Goal: Information Seeking & Learning: Check status

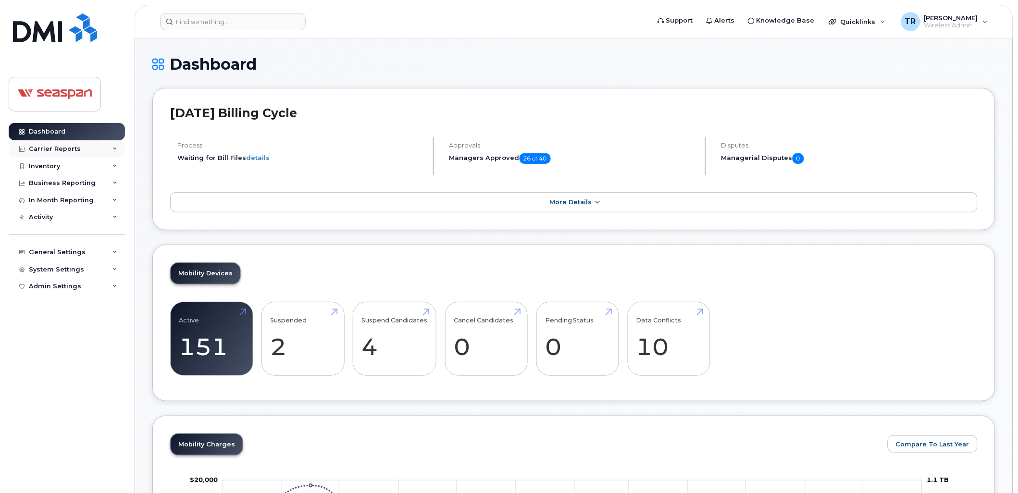
click at [63, 152] on div "Carrier Reports" at bounding box center [55, 149] width 52 height 8
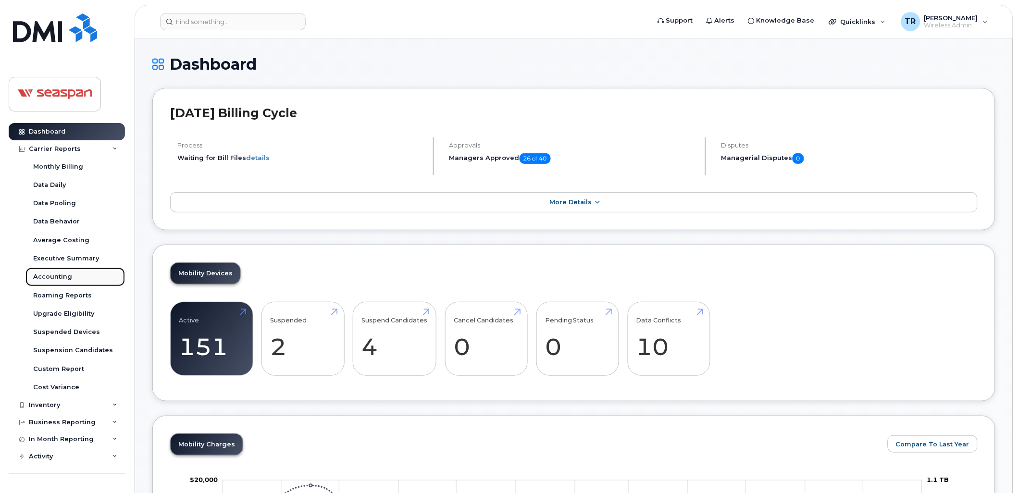
click at [64, 275] on div "Accounting" at bounding box center [52, 276] width 39 height 9
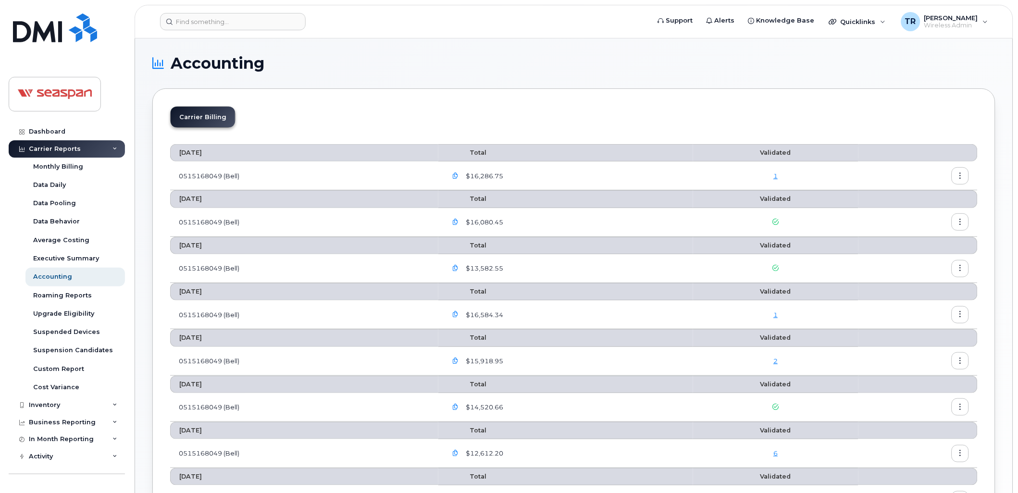
click at [777, 174] on link "1" at bounding box center [775, 176] width 4 height 8
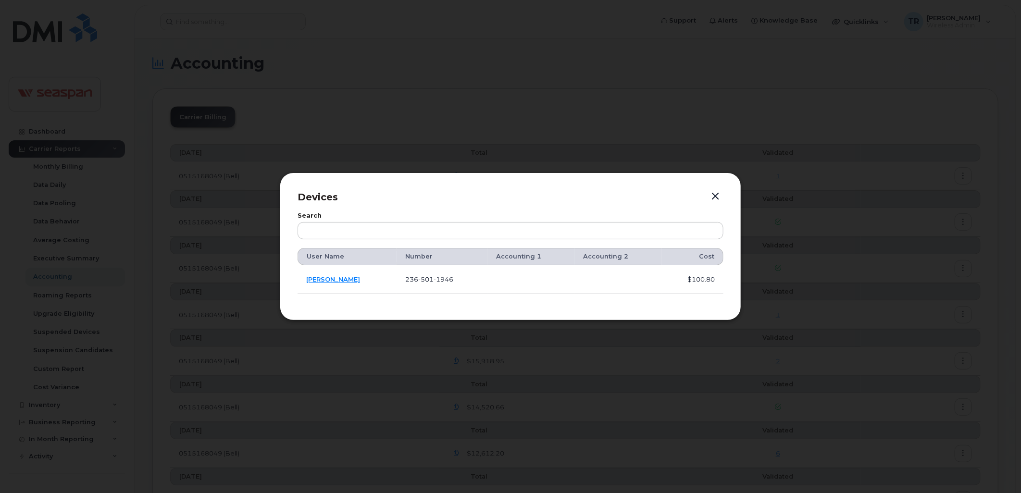
click at [711, 193] on button "button" at bounding box center [715, 196] width 14 height 13
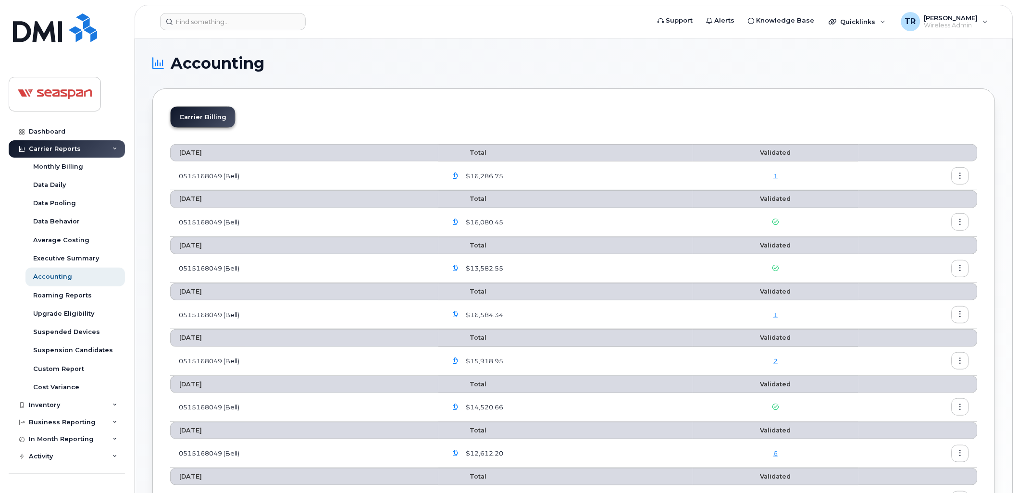
click at [955, 175] on button "button" at bounding box center [959, 175] width 17 height 17
click at [939, 194] on div "Details" at bounding box center [926, 196] width 86 height 18
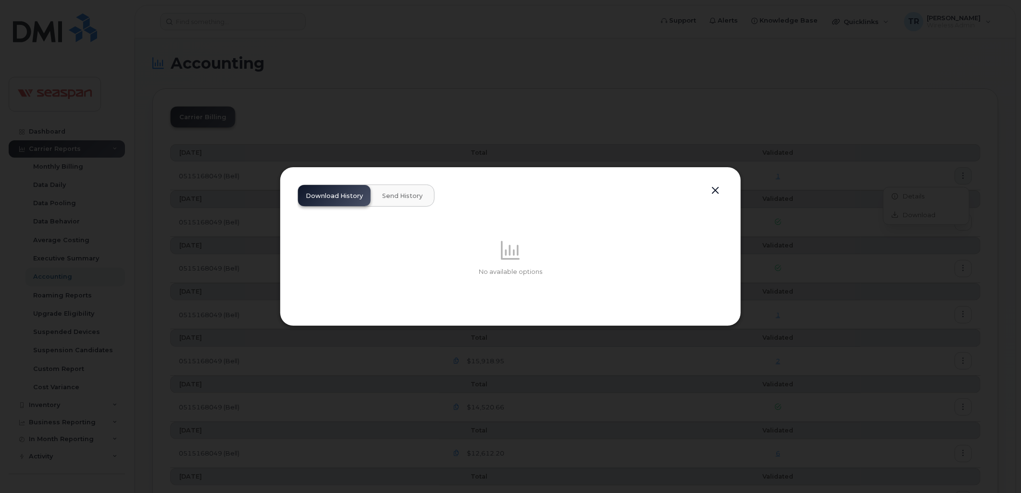
click at [390, 199] on span "Send History" at bounding box center [402, 196] width 40 height 8
click at [709, 193] on button "button" at bounding box center [715, 190] width 14 height 13
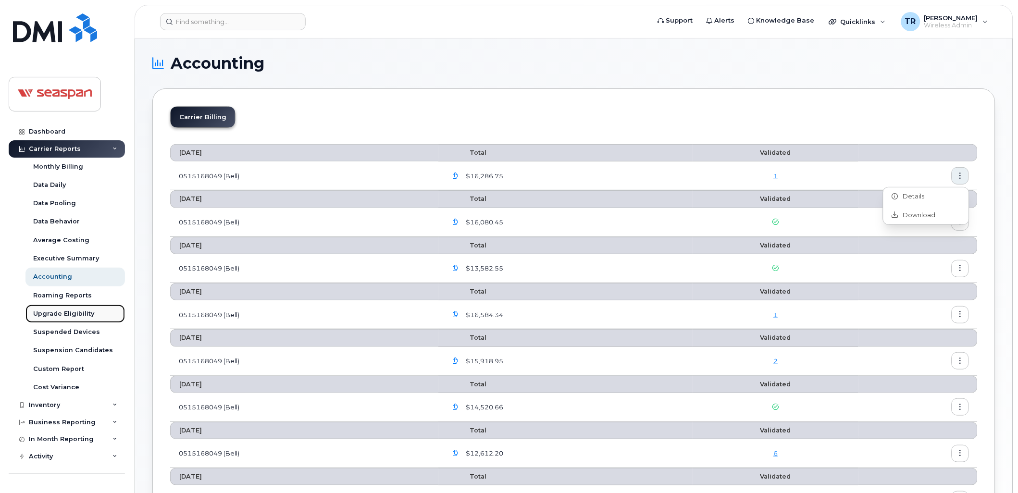
click at [68, 316] on div "Upgrade Eligibility" at bounding box center [63, 313] width 61 height 9
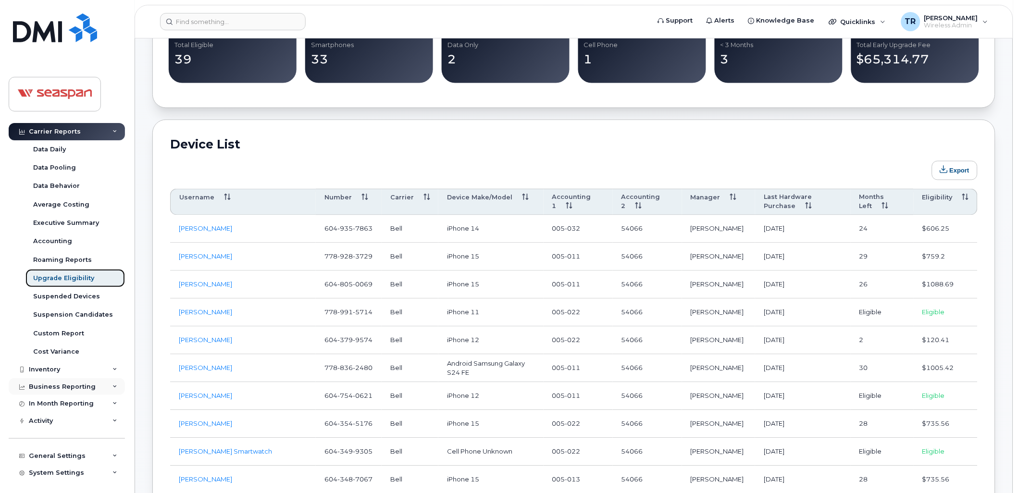
scroll to position [55, 0]
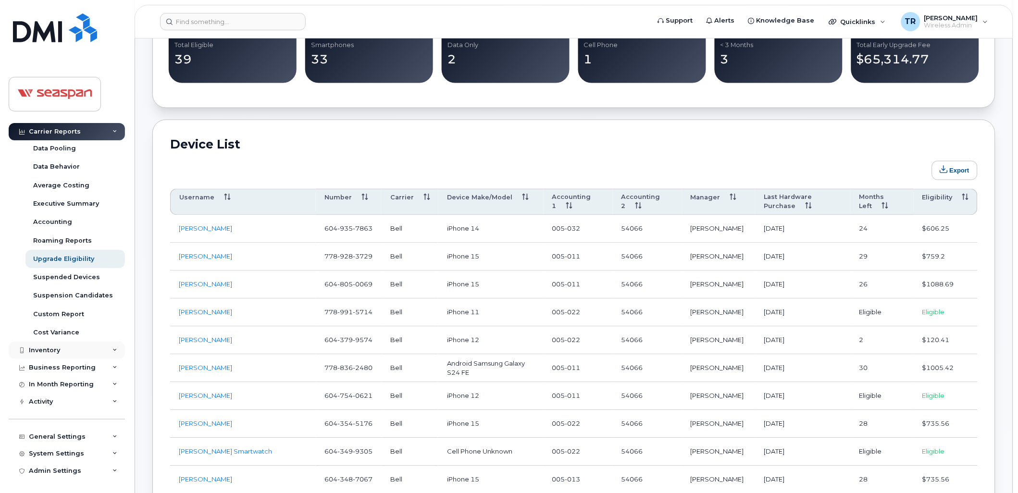
click at [83, 351] on div "Inventory" at bounding box center [67, 350] width 116 height 17
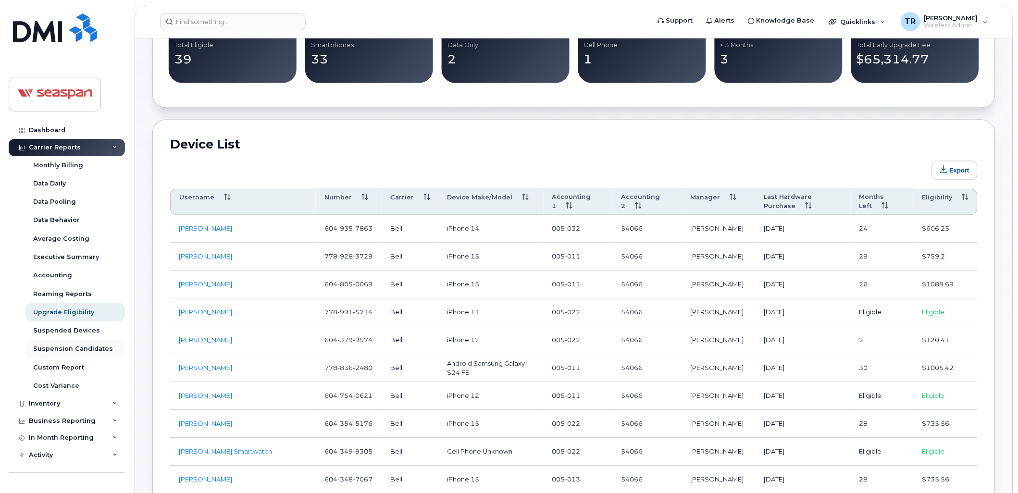
scroll to position [0, 0]
click at [76, 165] on div "Monthly Billing" at bounding box center [58, 166] width 50 height 9
click at [61, 162] on div "Monthly Billing" at bounding box center [58, 166] width 50 height 9
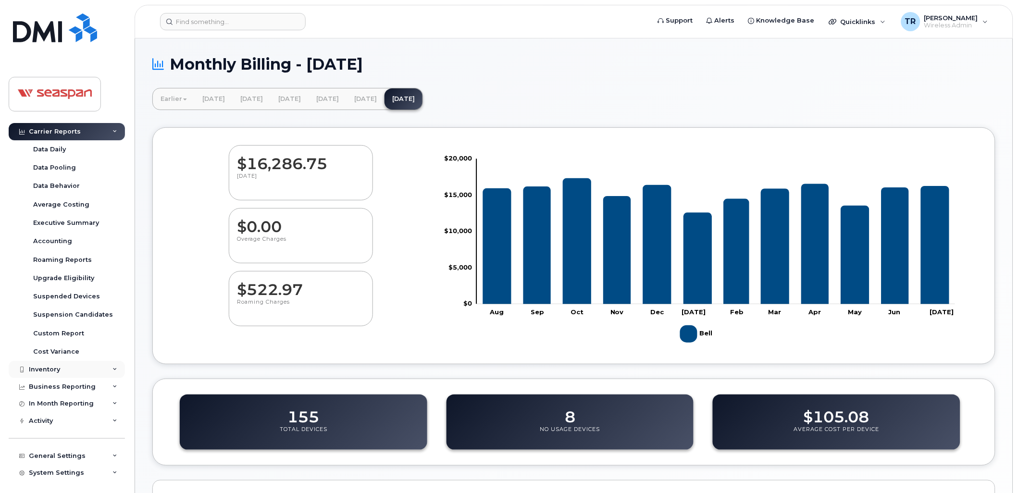
scroll to position [55, 0]
click at [79, 470] on div "Admin Settings" at bounding box center [67, 470] width 116 height 17
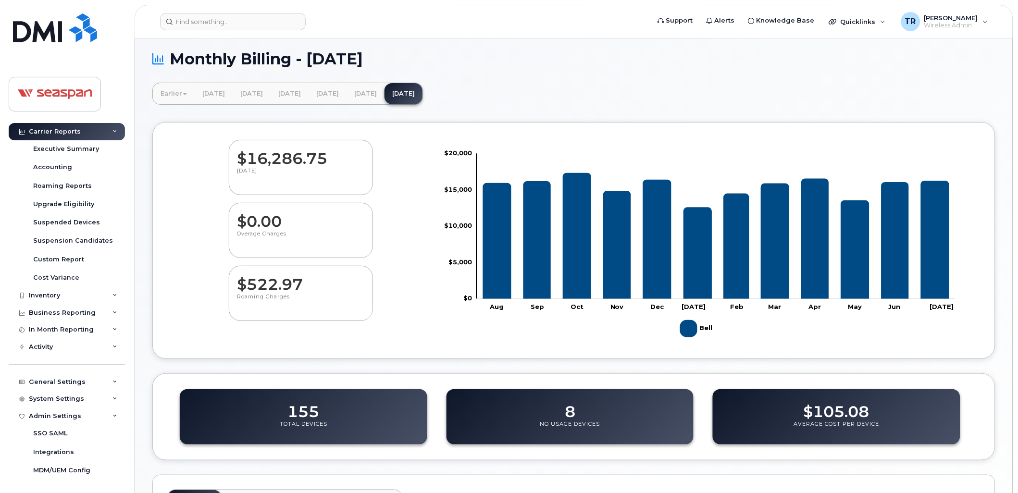
scroll to position [0, 0]
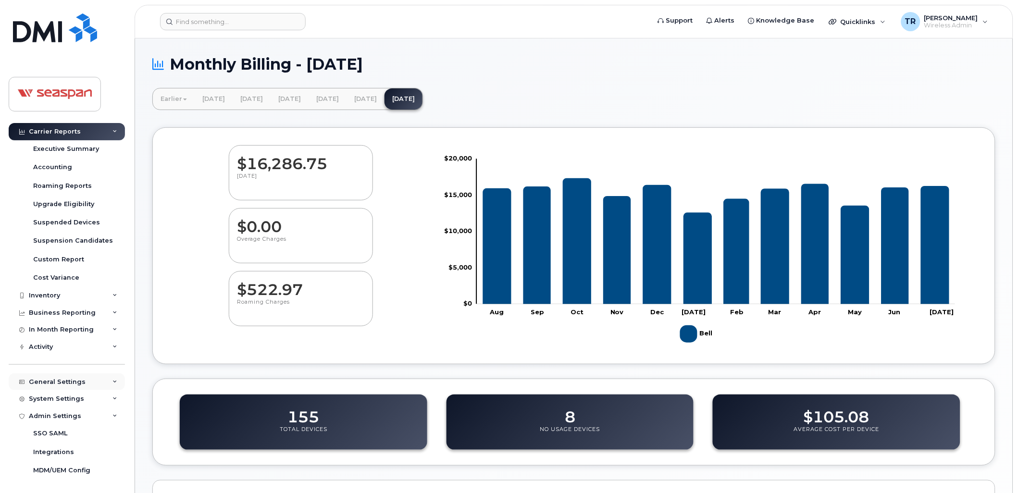
click at [88, 381] on div "General Settings" at bounding box center [67, 381] width 116 height 17
click at [62, 400] on div "My Account" at bounding box center [52, 399] width 39 height 9
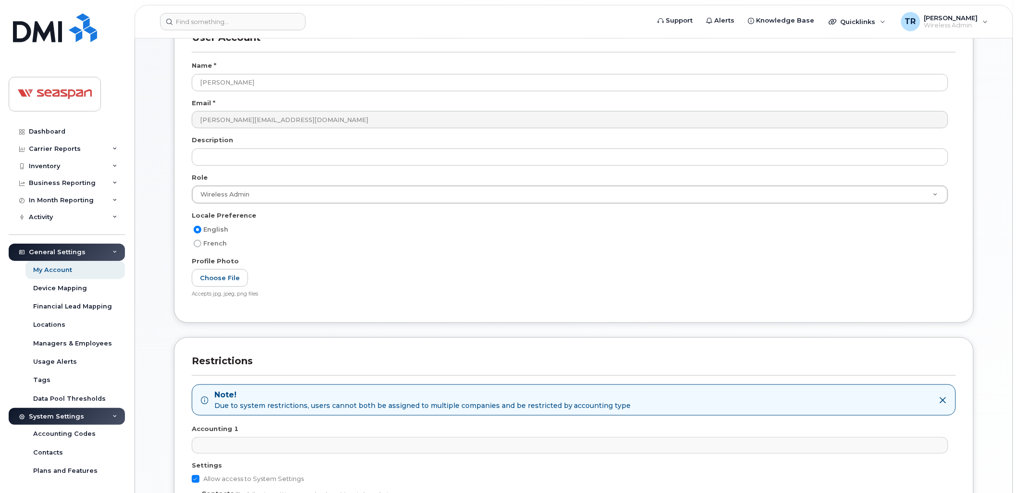
scroll to position [178, 0]
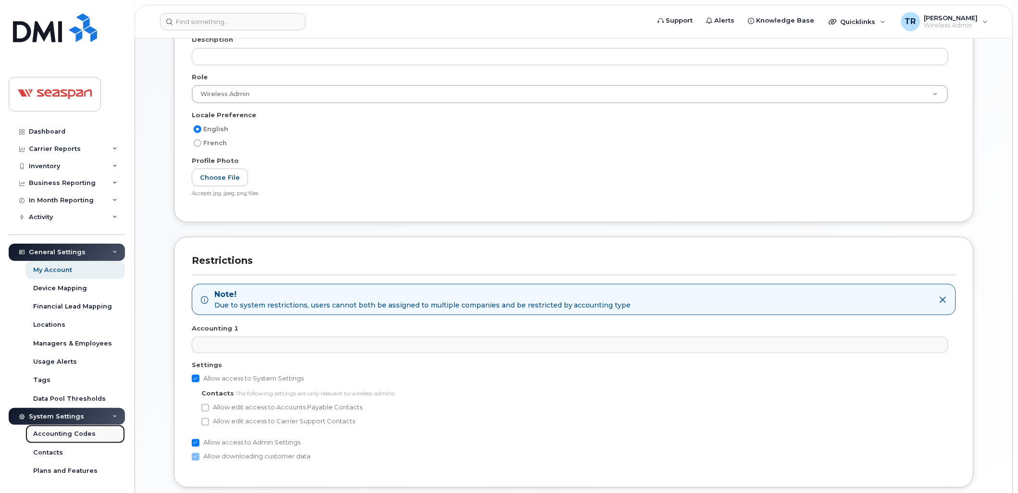
click at [87, 433] on div "Accounting Codes" at bounding box center [64, 434] width 62 height 9
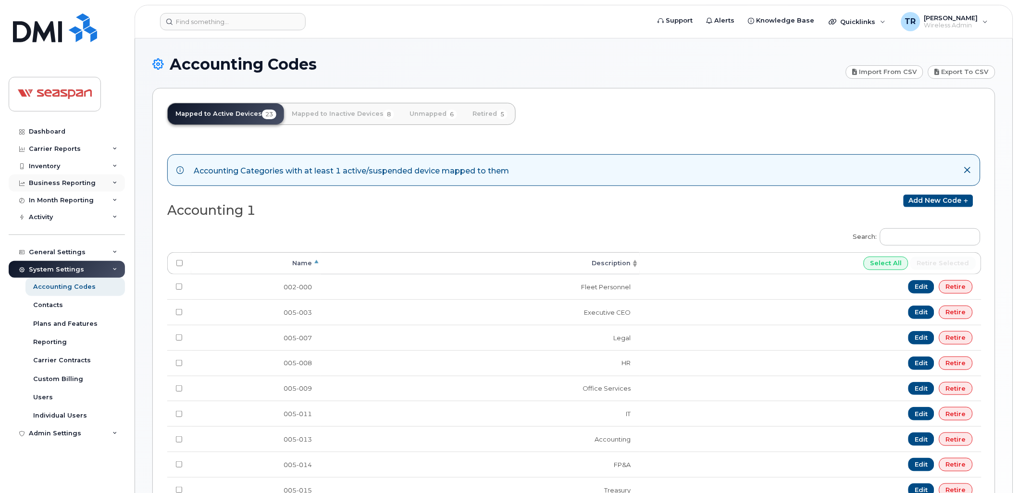
click at [68, 184] on div "Business Reporting" at bounding box center [62, 183] width 67 height 8
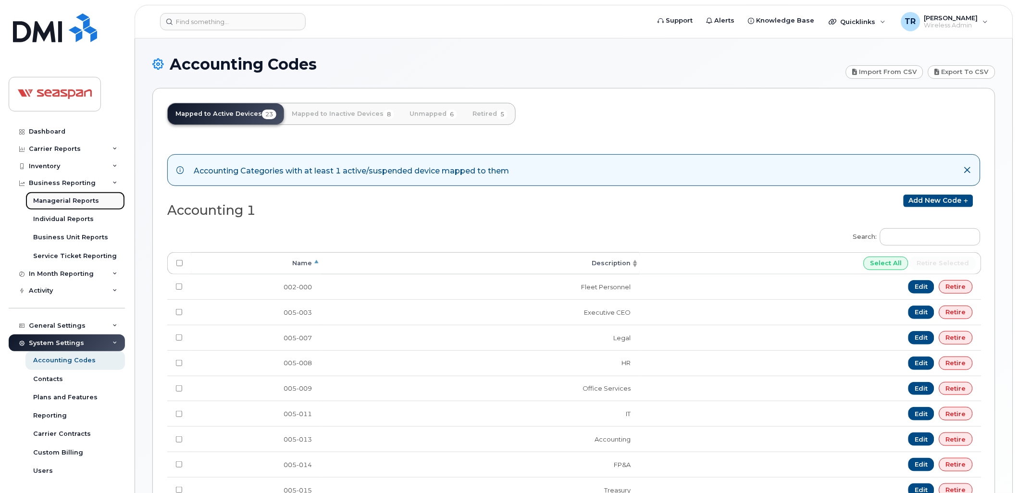
click at [77, 202] on div "Managerial Reports" at bounding box center [66, 201] width 66 height 9
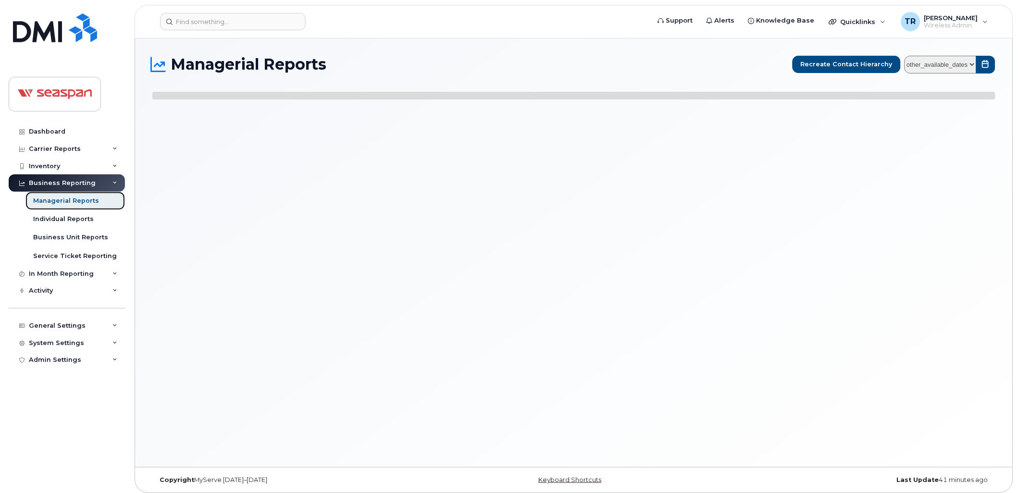
select select
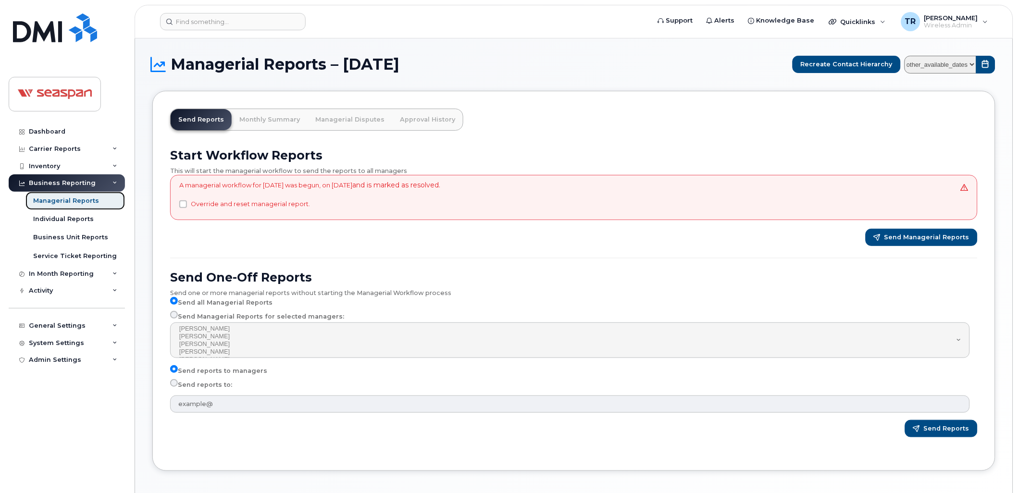
select select
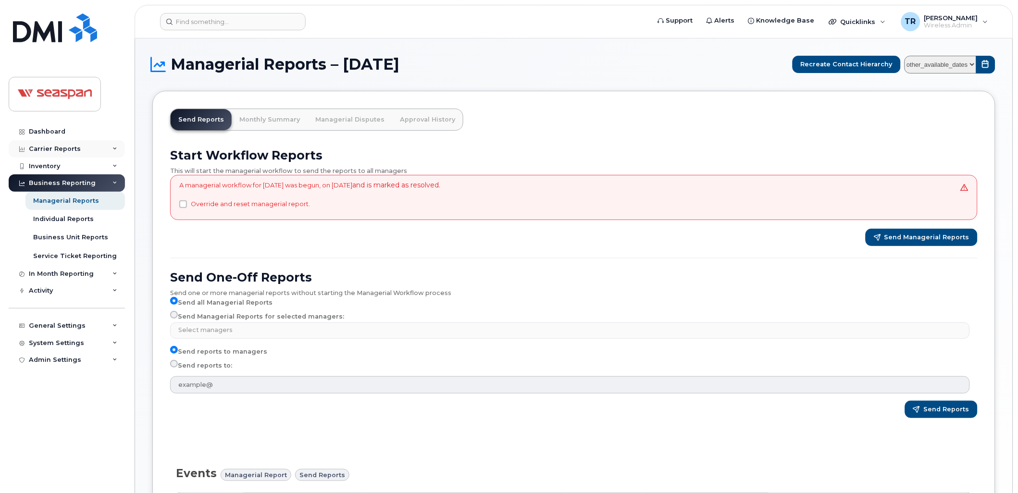
click at [81, 148] on div "Carrier Reports" at bounding box center [67, 148] width 116 height 17
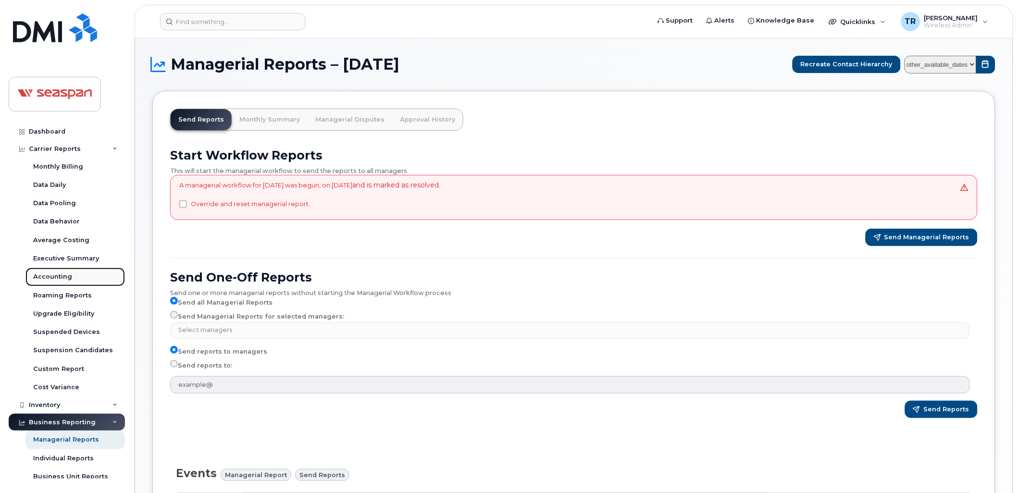
click at [66, 274] on div "Accounting" at bounding box center [52, 276] width 39 height 9
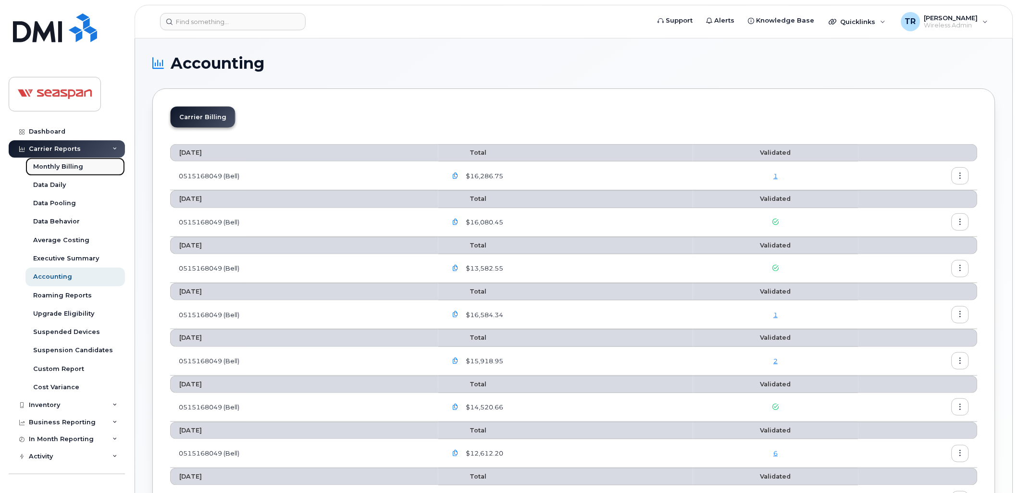
click at [65, 165] on div "Monthly Billing" at bounding box center [58, 166] width 50 height 9
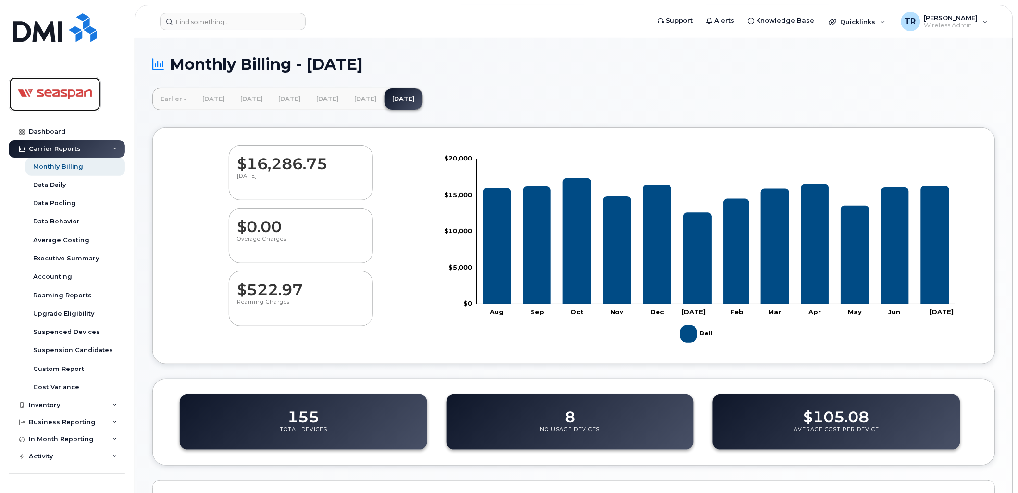
click at [75, 92] on img at bounding box center [55, 94] width 74 height 28
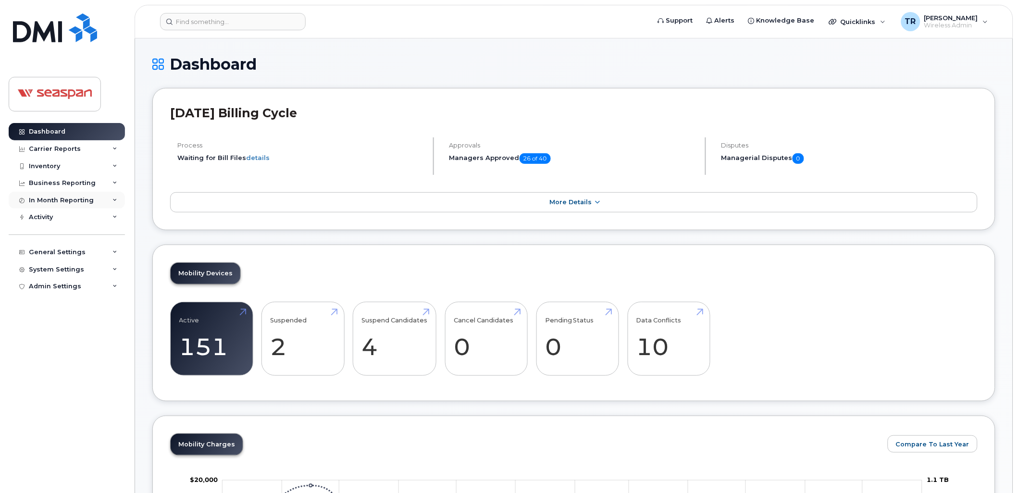
click at [117, 196] on div "In Month Reporting" at bounding box center [67, 200] width 116 height 17
click at [118, 180] on div "Business Reporting" at bounding box center [67, 182] width 116 height 17
click at [118, 160] on div "Inventory" at bounding box center [67, 166] width 116 height 17
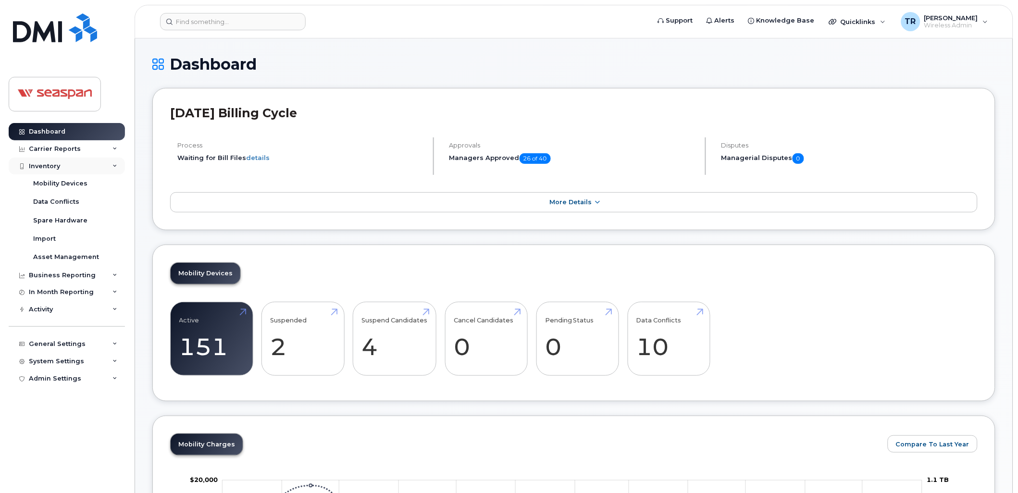
click at [118, 161] on div "Inventory" at bounding box center [67, 166] width 116 height 17
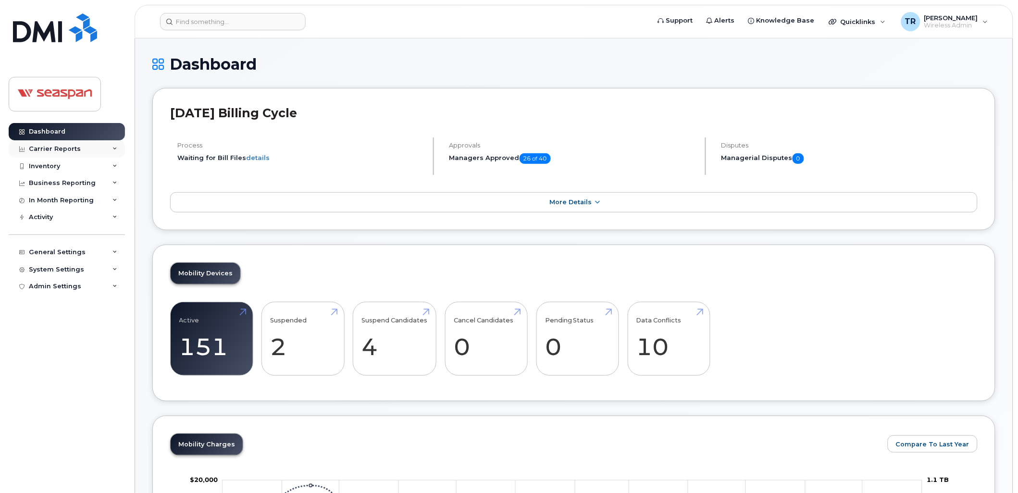
click at [114, 142] on div "Carrier Reports" at bounding box center [67, 148] width 116 height 17
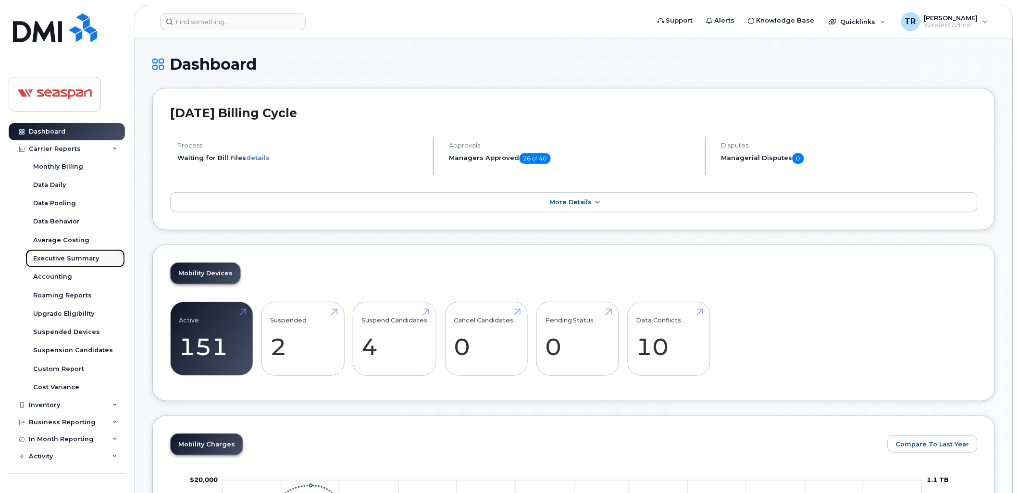
click at [94, 258] on div "Executive Summary" at bounding box center [66, 258] width 66 height 9
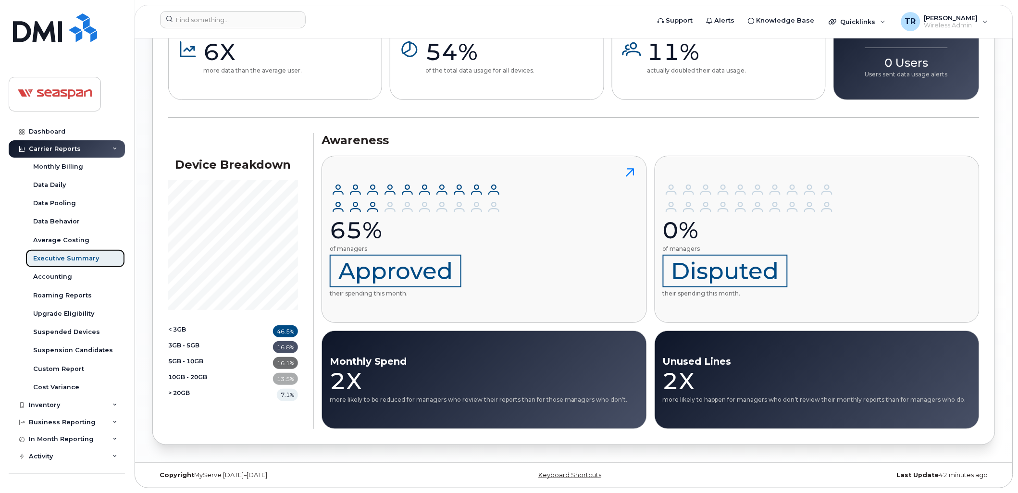
scroll to position [1068, 0]
click at [63, 280] on div "Accounting" at bounding box center [52, 276] width 39 height 9
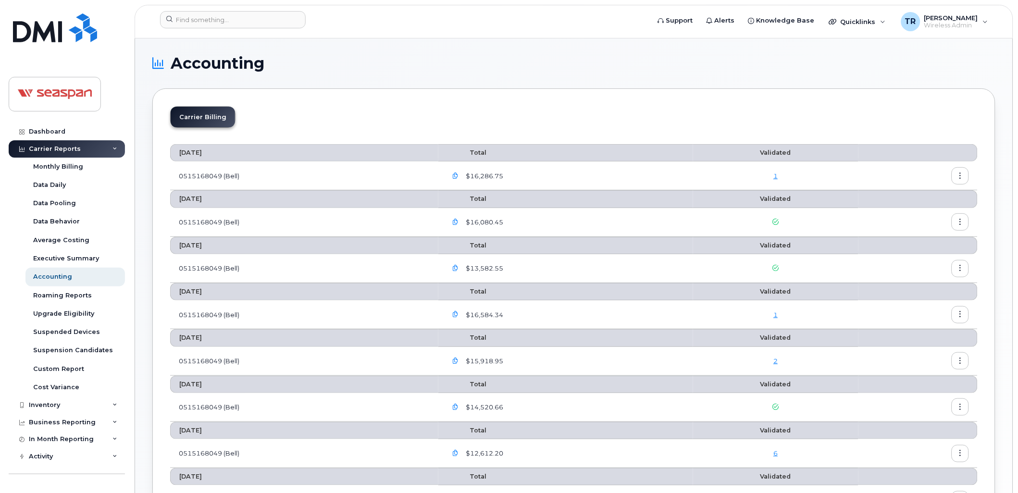
click at [962, 175] on icon "button" at bounding box center [960, 176] width 6 height 6
click at [775, 173] on link "1" at bounding box center [775, 176] width 4 height 8
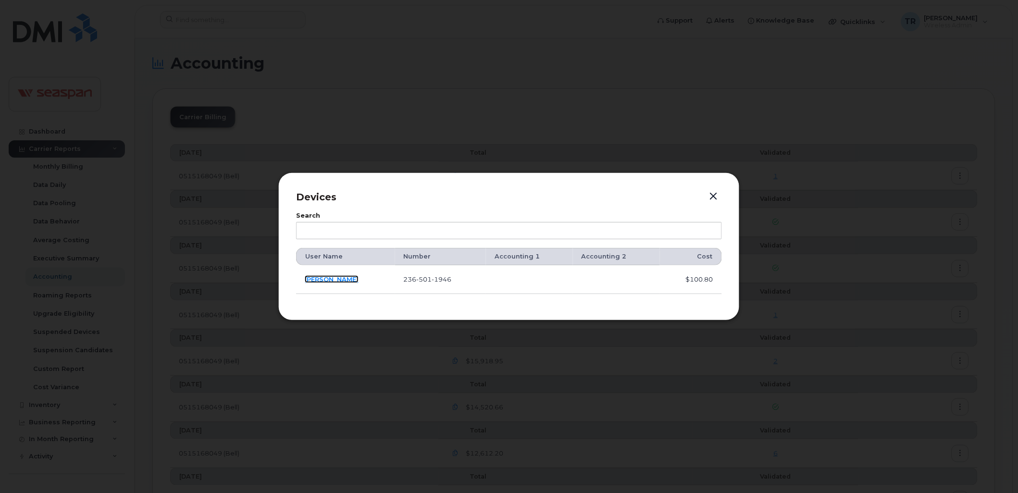
click at [328, 280] on link "[PERSON_NAME]" at bounding box center [332, 279] width 54 height 8
click at [713, 197] on button "button" at bounding box center [713, 196] width 14 height 13
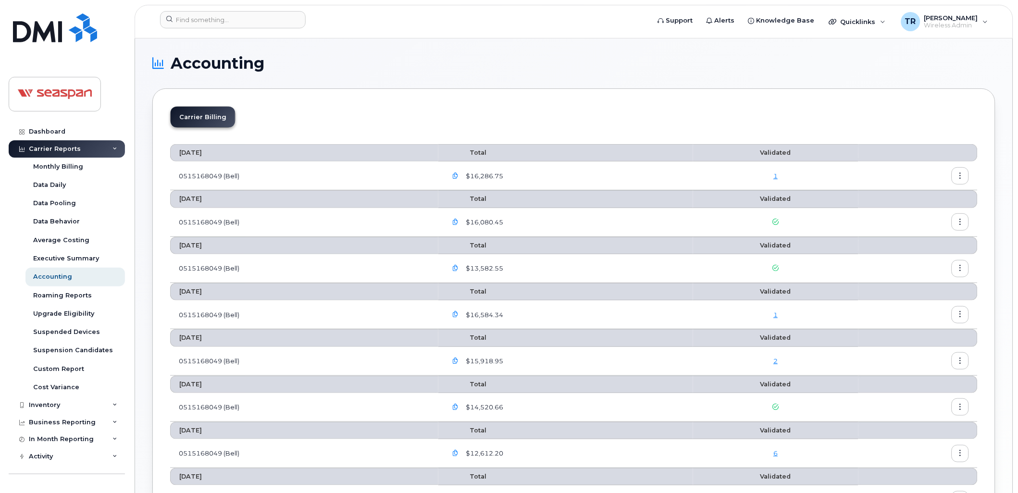
click at [458, 173] on icon "button" at bounding box center [455, 176] width 6 height 6
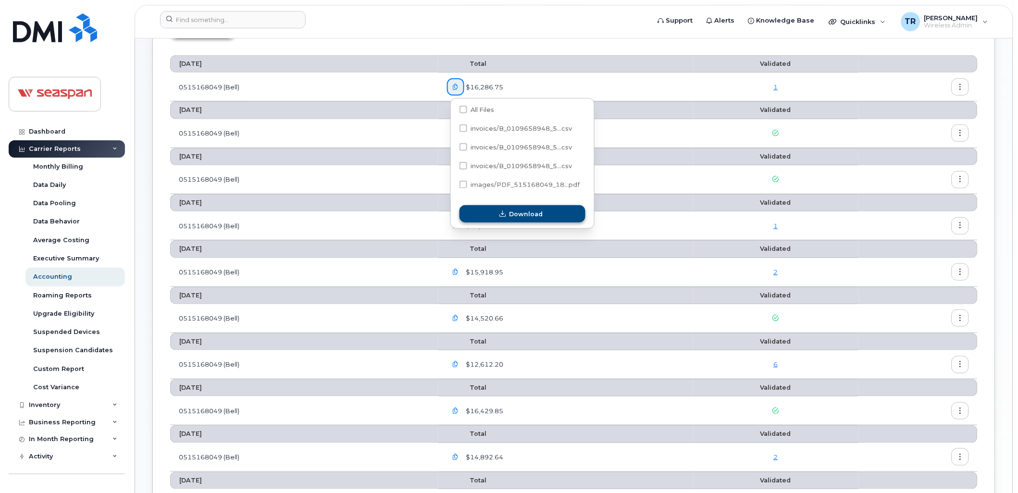
scroll to position [107, 0]
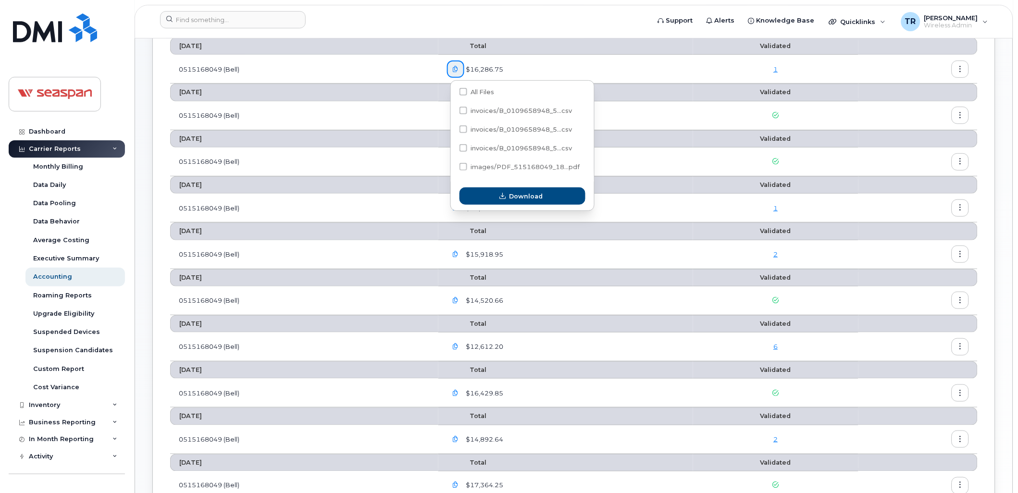
click at [458, 254] on icon "button" at bounding box center [455, 254] width 6 height 6
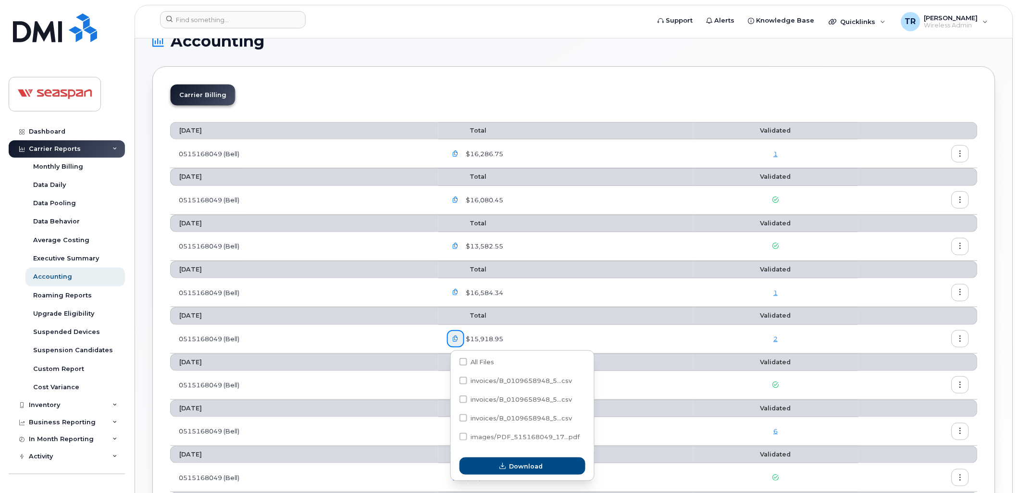
scroll to position [0, 0]
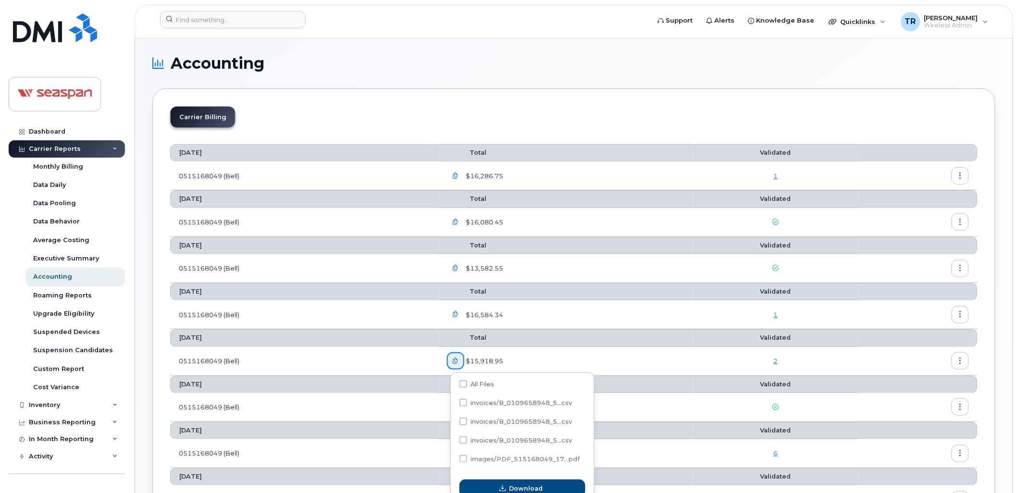
click at [509, 119] on div "Carrier Billing" at bounding box center [573, 120] width 807 height 29
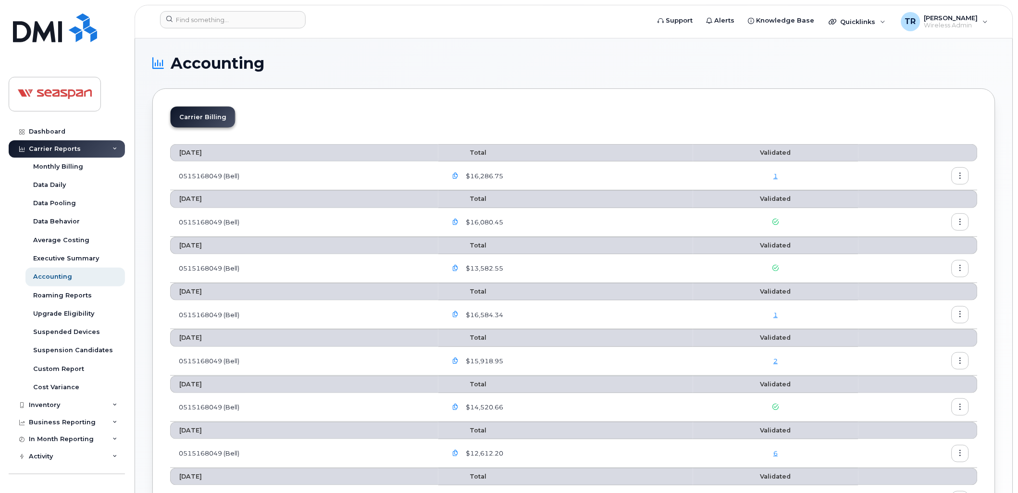
click at [458, 172] on button "button" at bounding box center [455, 175] width 17 height 17
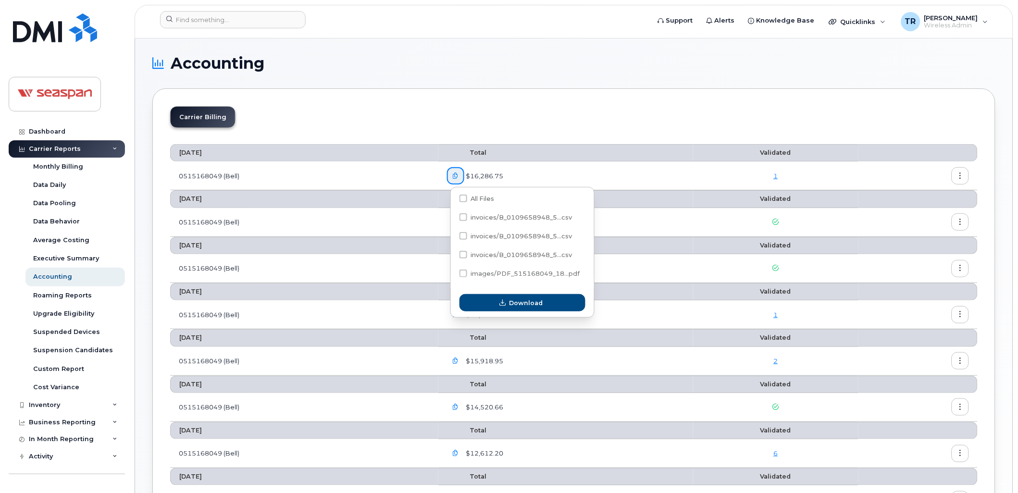
click at [579, 117] on div "Carrier Billing" at bounding box center [573, 120] width 807 height 29
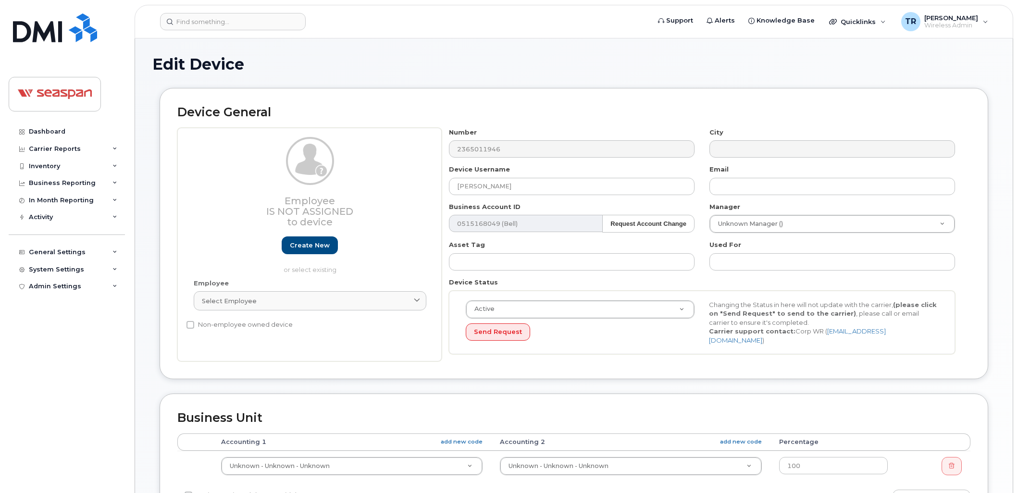
select select "14480"
select select "16943"
